Goal: Task Accomplishment & Management: Use online tool/utility

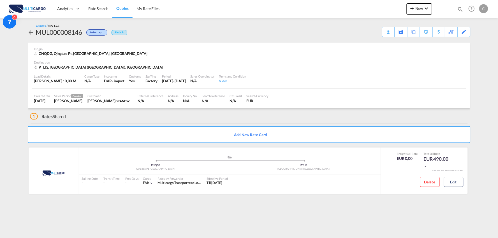
drag, startPoint x: 131, startPoint y: 120, endPoint x: 311, endPoint y: 6, distance: 212.5
click at [135, 120] on div "1 Rates Shared" at bounding box center [250, 115] width 441 height 13
click at [214, 43] on div "Origin CNQDG, Qingdao Pt, SD, [GEOGRAPHIC_DATA]" at bounding box center [249, 52] width 430 height 18
click at [150, 120] on div "1 Rates Shared" at bounding box center [250, 115] width 441 height 13
click at [354, 186] on div "Sailing Date - Transit Time - Free Days View - Cargo FAK | Rates by Forwarder M…" at bounding box center [230, 181] width 302 height 12
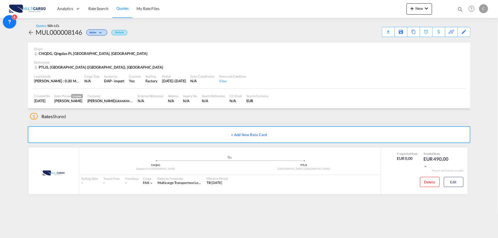
click at [189, 114] on div "1 Rates Shared" at bounding box center [250, 115] width 441 height 13
click at [134, 114] on div "1 Rates Shared" at bounding box center [250, 115] width 441 height 13
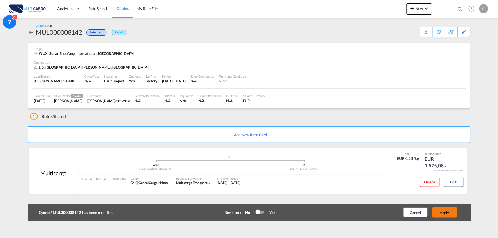
click at [457, 213] on button "Apply" at bounding box center [445, 213] width 25 height 10
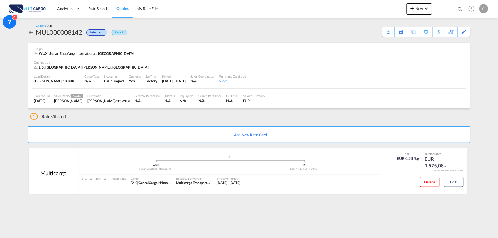
click at [95, 121] on div "1 Rates Shared" at bounding box center [250, 115] width 441 height 13
click at [96, 121] on div "1 Rates Shared" at bounding box center [250, 115] width 441 height 13
click at [448, 181] on button "Edit" at bounding box center [454, 182] width 20 height 10
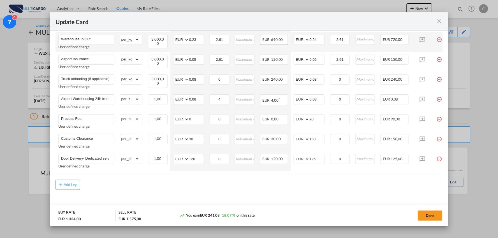
scroll to position [210, 0]
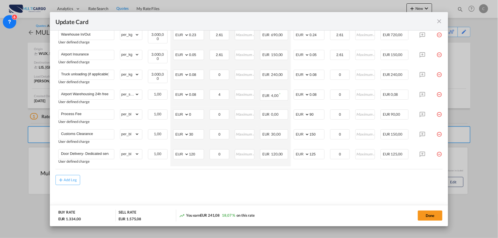
click at [314, 185] on div "Add Leg" at bounding box center [250, 180] width 388 height 10
click at [319, 186] on md-content "Freight Please enter leg name Leg Name Already Exists Delete Leg Sub Total AED …" at bounding box center [250, 77] width 388 height 269
click at [192, 190] on md-content "Freight Please enter leg name Leg Name Already Exists Delete Leg Sub Total AED …" at bounding box center [250, 77] width 388 height 269
click at [197, 187] on md-content "Freight Please enter leg name Leg Name Already Exists Delete Leg Sub Total AED …" at bounding box center [250, 77] width 388 height 269
click at [194, 188] on md-content "Freight Please enter leg name Leg Name Already Exists Delete Leg Sub Total AED …" at bounding box center [250, 77] width 388 height 269
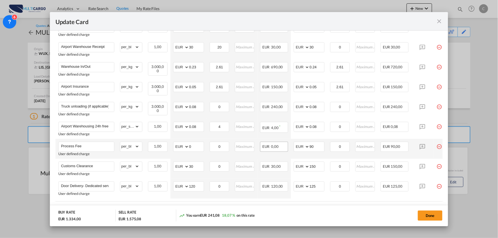
scroll to position [148, 0]
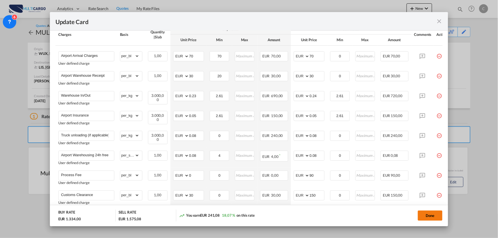
click at [431, 216] on button "Done" at bounding box center [430, 216] width 25 height 10
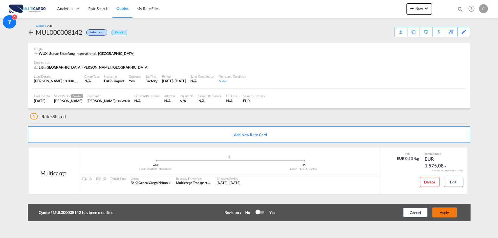
click at [442, 208] on button "Apply" at bounding box center [445, 213] width 25 height 10
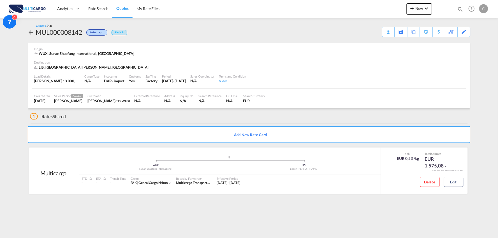
click at [127, 120] on div "1 Rates Shared" at bounding box center [250, 115] width 441 height 13
click at [164, 117] on div "1 Rates Shared" at bounding box center [250, 115] width 441 height 13
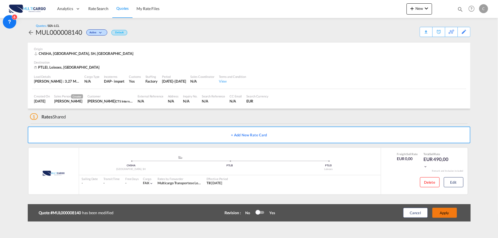
click at [445, 215] on button "Apply" at bounding box center [445, 213] width 25 height 10
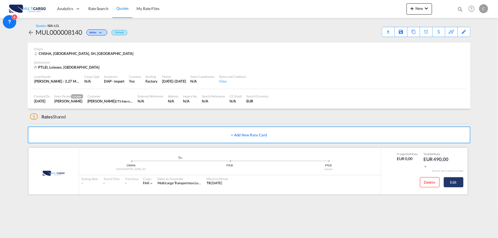
click at [453, 183] on button "Edit" at bounding box center [454, 183] width 20 height 10
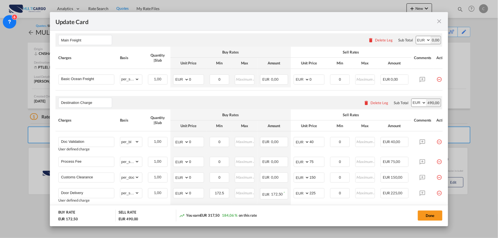
scroll to position [156, 0]
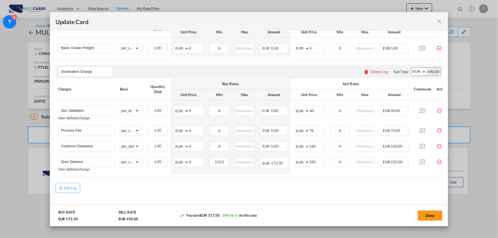
click at [442, 19] on md-icon "icon-close fg-AAA8AD m-0 pointer" at bounding box center [439, 21] width 7 height 7
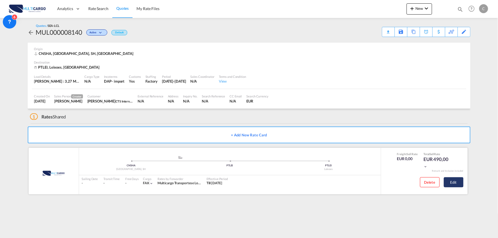
click at [461, 181] on button "Edit" at bounding box center [454, 183] width 20 height 10
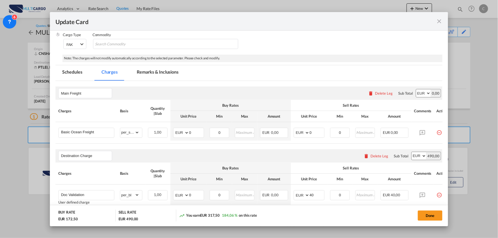
scroll to position [125, 0]
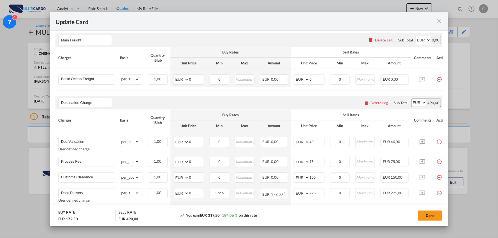
click at [438, 21] on md-icon "icon-close fg-AAA8AD m-0 pointer" at bounding box center [439, 21] width 7 height 7
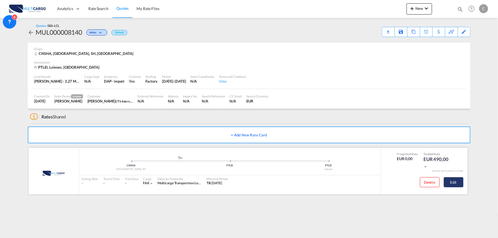
click at [453, 183] on button "Edit" at bounding box center [454, 183] width 20 height 10
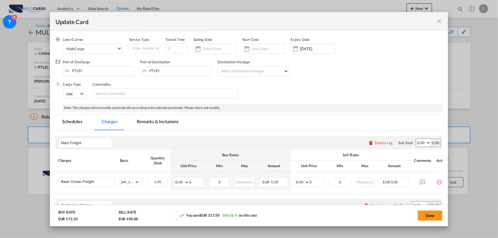
scroll to position [31, 0]
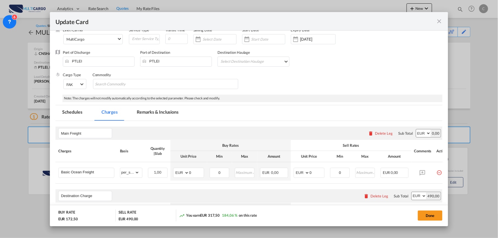
click at [442, 21] on md-icon "icon-close fg-AAA8AD m-0 pointer" at bounding box center [439, 21] width 7 height 7
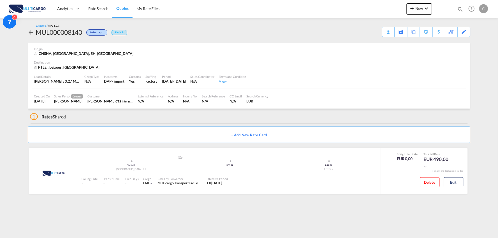
click at [0, 0] on div "Edit" at bounding box center [0, 0] width 0 height 0
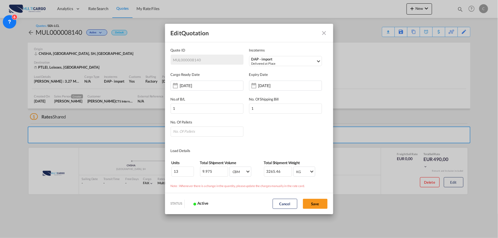
scroll to position [0, 0]
click at [326, 30] on md-icon "Close dialog" at bounding box center [324, 33] width 7 height 7
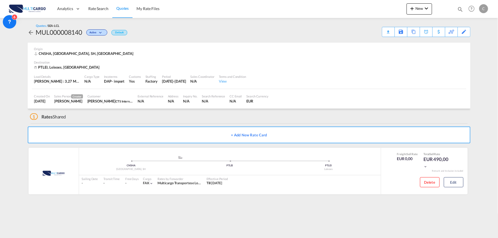
click at [183, 116] on div "1 Rates Shared" at bounding box center [250, 115] width 441 height 13
click at [146, 118] on div "1 Rates Shared" at bounding box center [250, 115] width 441 height 13
click at [183, 119] on div "1 Rates Shared" at bounding box center [250, 115] width 441 height 13
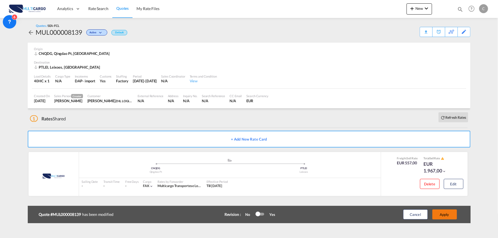
click at [447, 216] on button "Apply" at bounding box center [445, 215] width 25 height 10
